Goal: Information Seeking & Learning: Check status

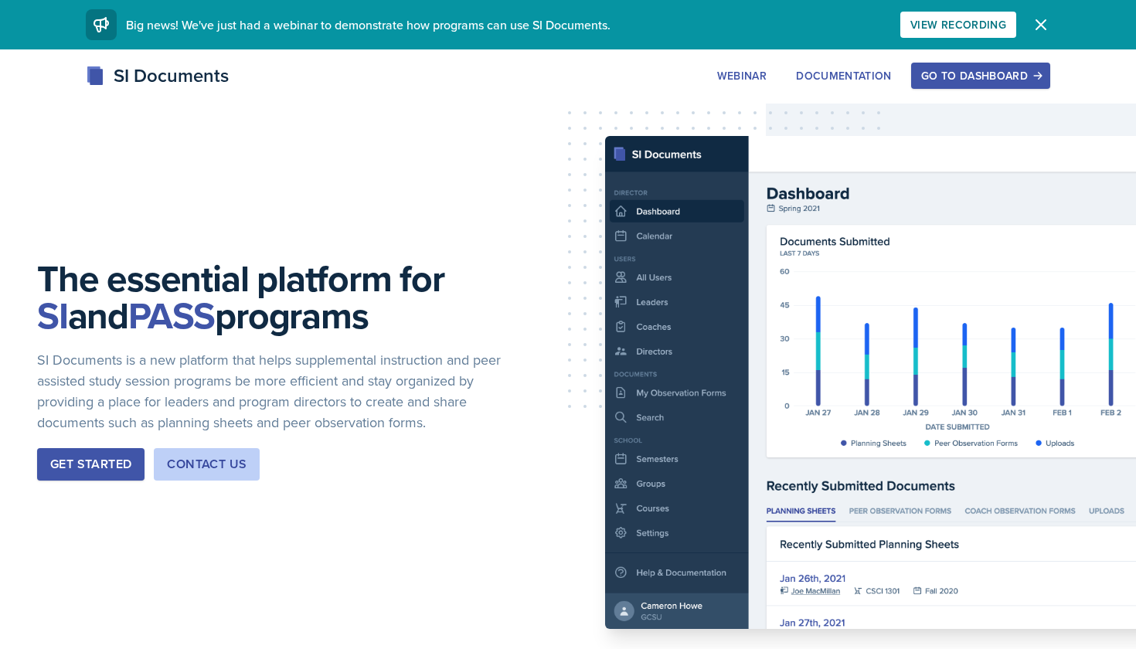
click at [962, 73] on div "Go to Dashboard" at bounding box center [980, 76] width 119 height 12
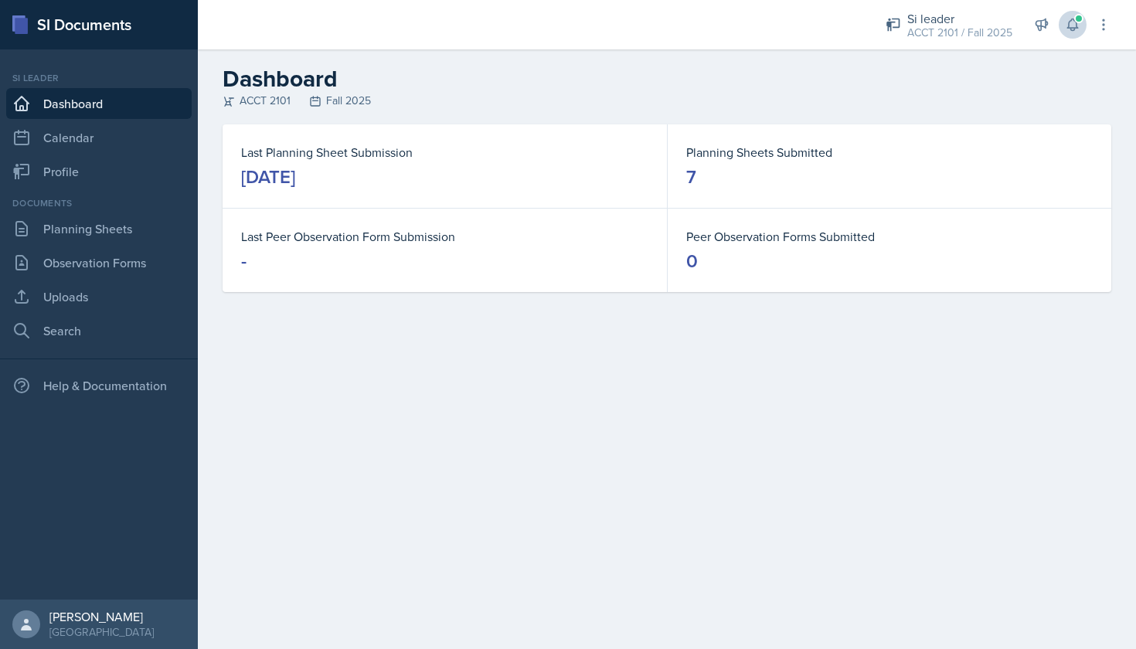
click at [1072, 24] on icon at bounding box center [1072, 24] width 15 height 15
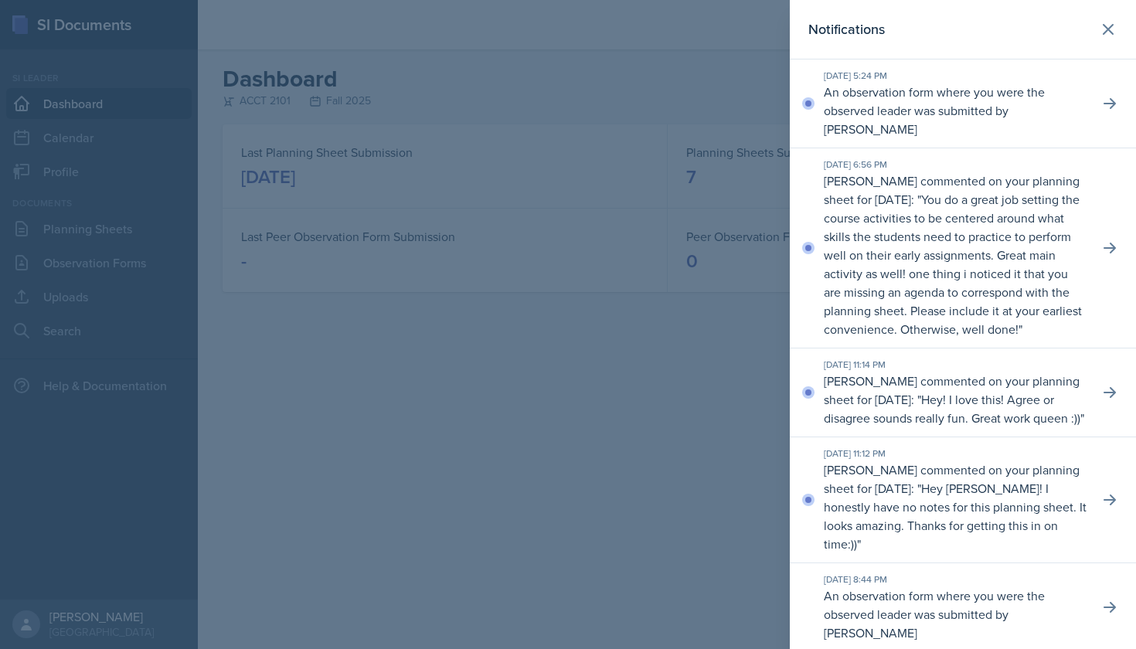
click at [1085, 248] on p "[PERSON_NAME] commented on your planning sheet for [DATE]: " You do a great job…" at bounding box center [955, 254] width 263 height 167
click at [1099, 251] on button at bounding box center [1109, 248] width 28 height 28
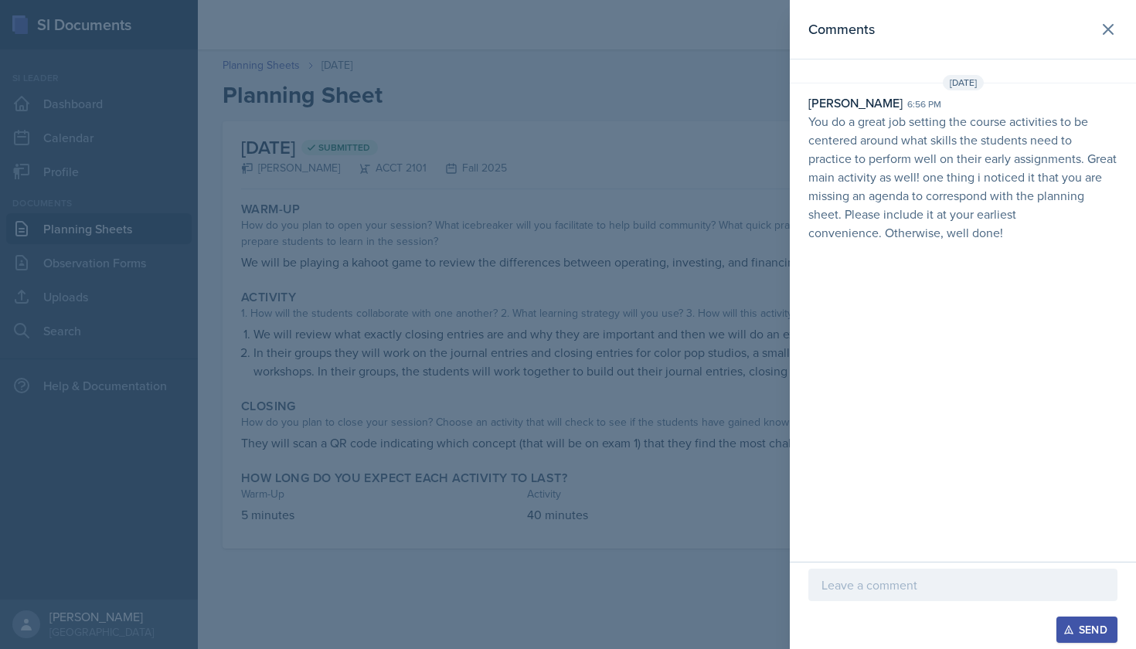
click at [470, 371] on div at bounding box center [568, 324] width 1136 height 649
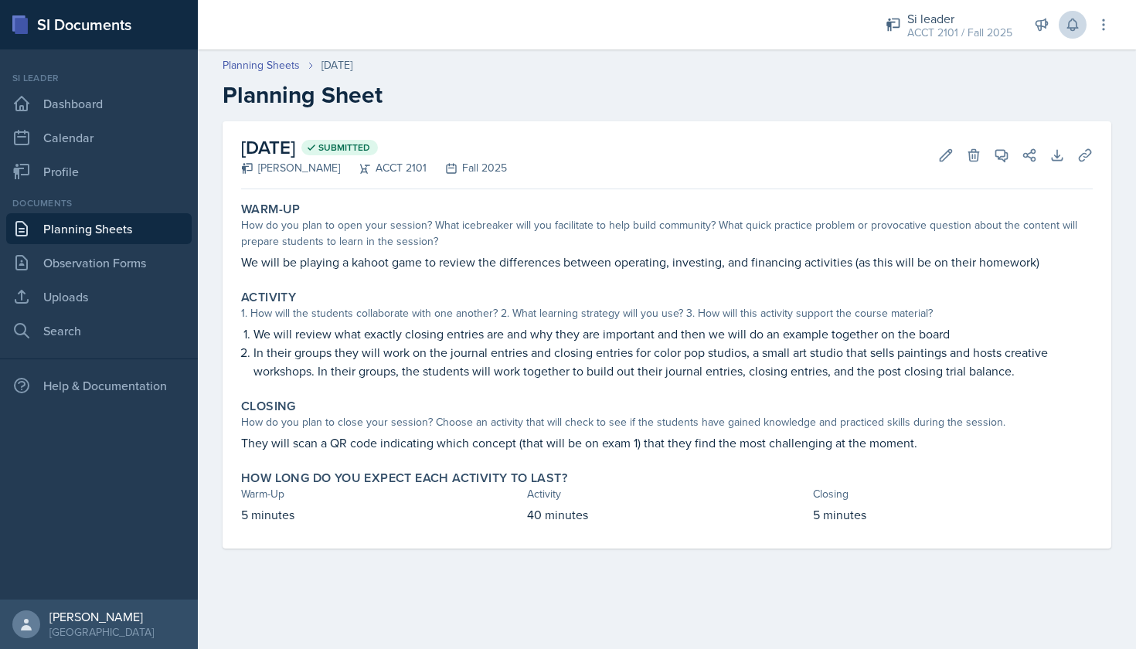
click at [1074, 24] on icon at bounding box center [1072, 24] width 15 height 15
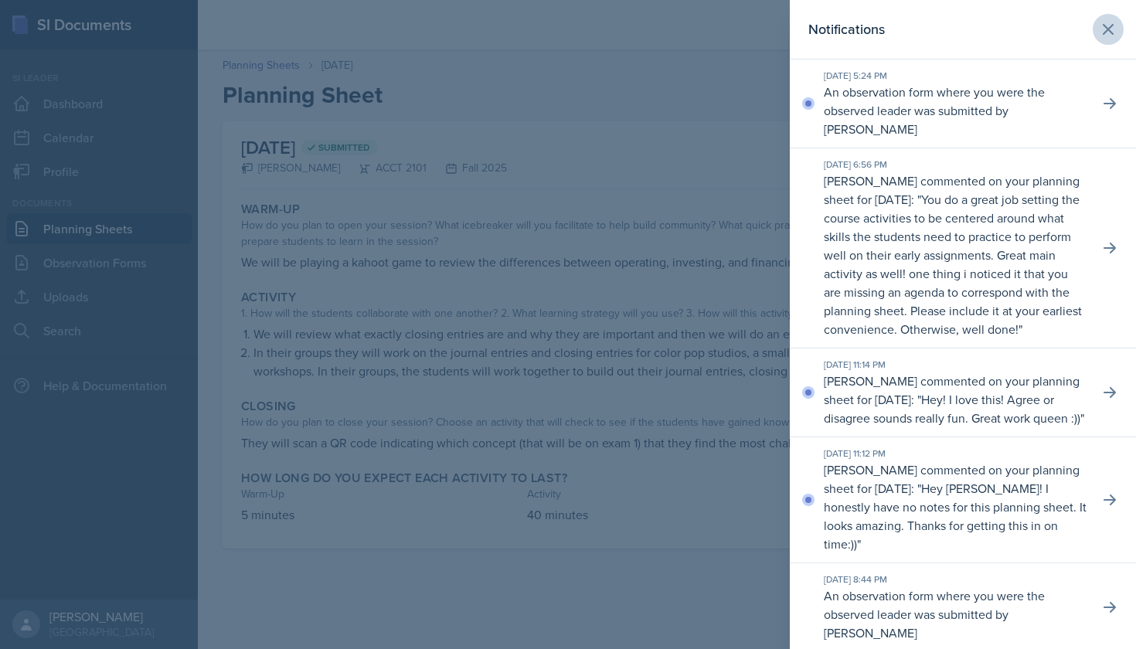
click at [1107, 22] on icon at bounding box center [1108, 29] width 19 height 19
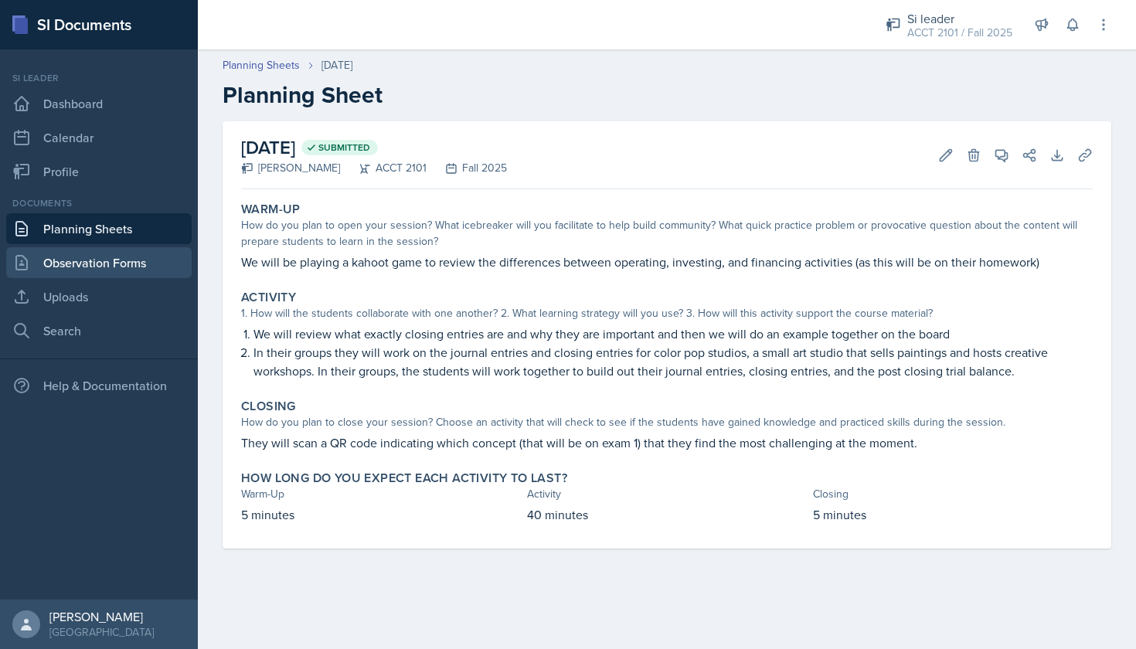
click at [141, 261] on link "Observation Forms" at bounding box center [98, 262] width 185 height 31
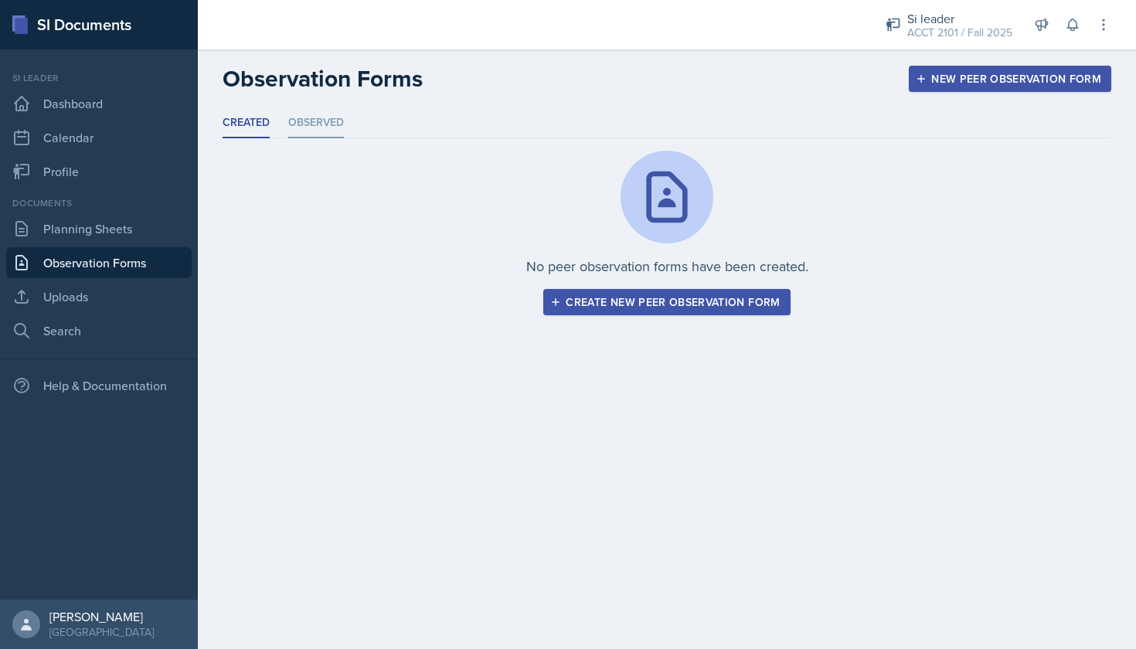
click at [321, 131] on li "Observed" at bounding box center [316, 123] width 56 height 30
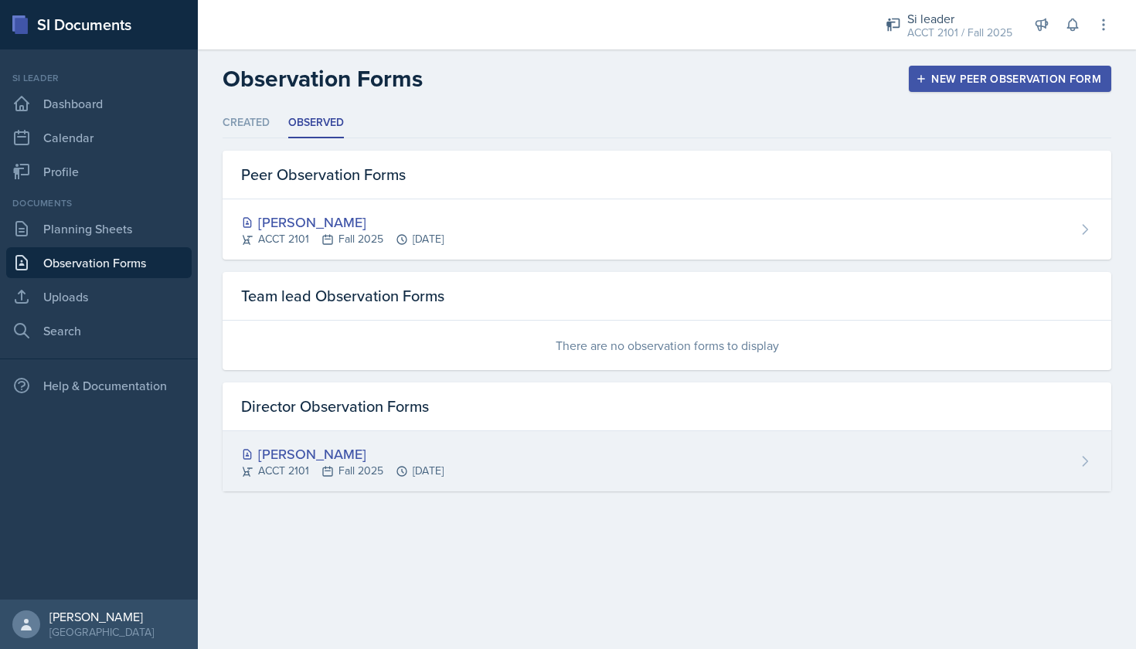
click at [389, 447] on div "[PERSON_NAME]" at bounding box center [342, 453] width 202 height 21
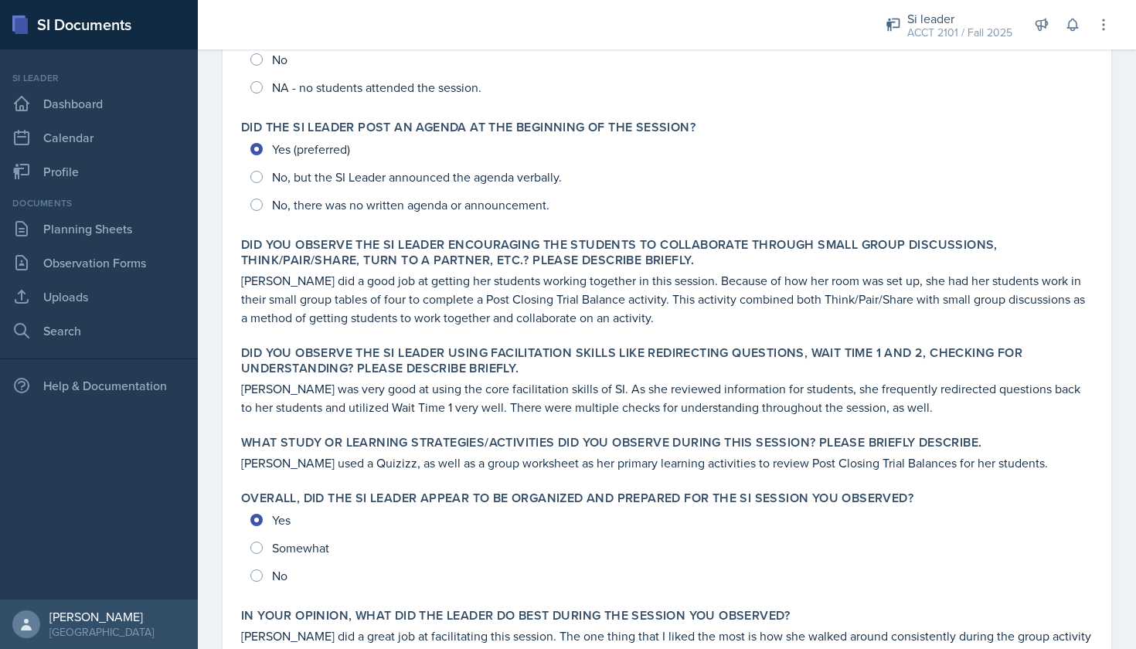
scroll to position [320, 0]
